Goal: Information Seeking & Learning: Learn about a topic

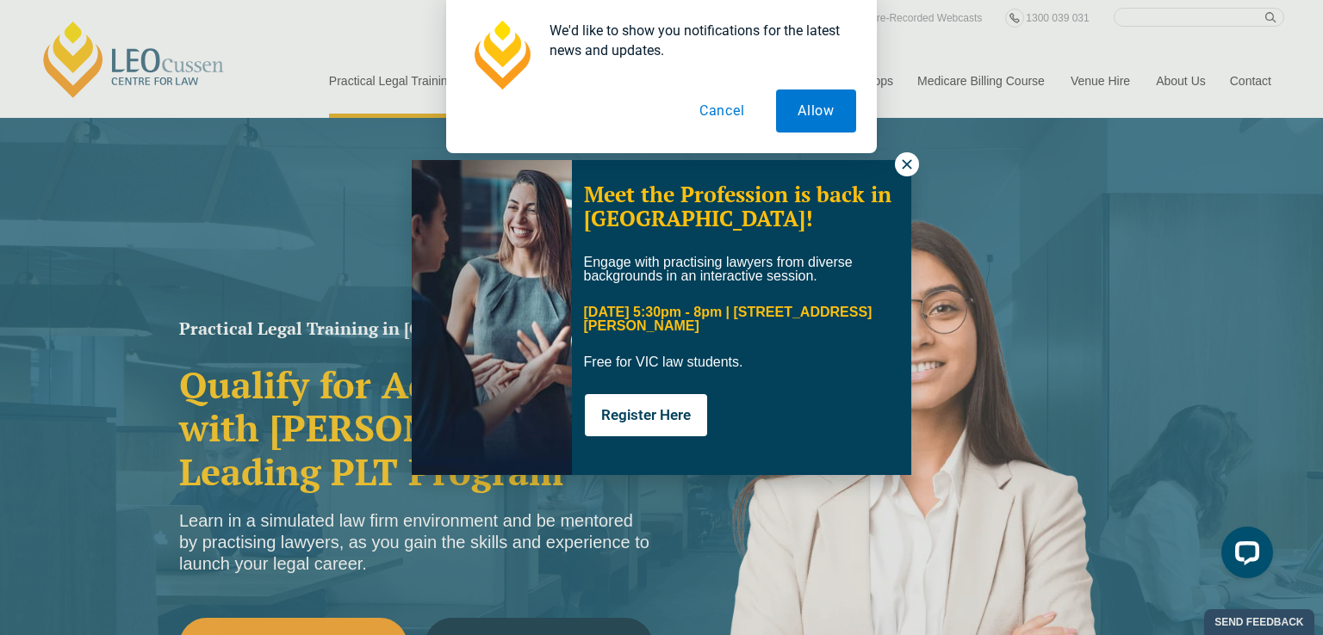
click at [899, 166] on icon at bounding box center [906, 164] width 15 height 15
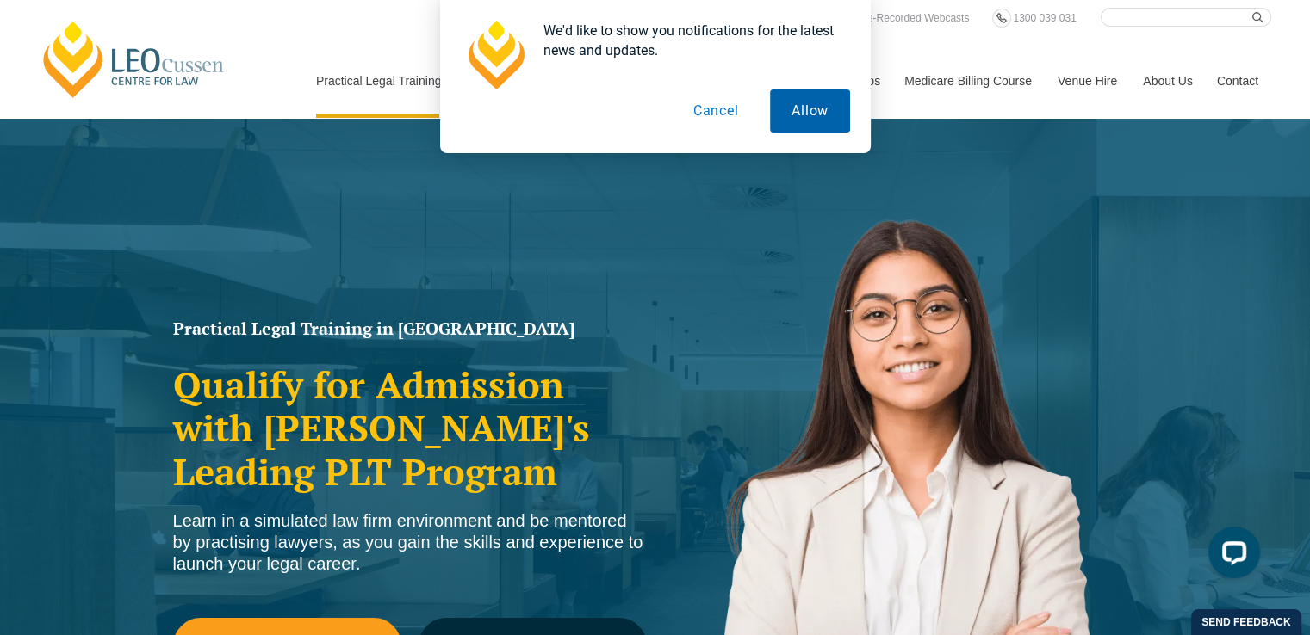
click at [808, 118] on button "Allow" at bounding box center [810, 111] width 80 height 43
